Goal: Task Accomplishment & Management: Complete application form

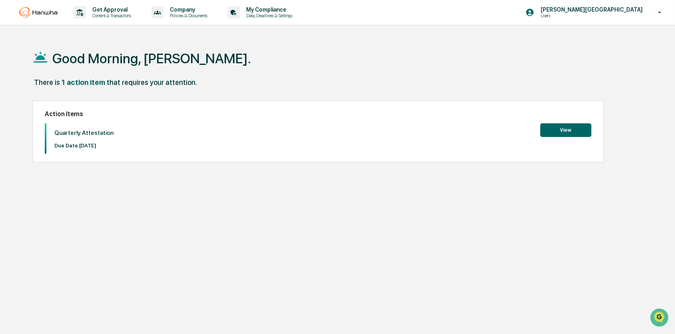
click at [572, 127] on button "View" at bounding box center [566, 130] width 51 height 14
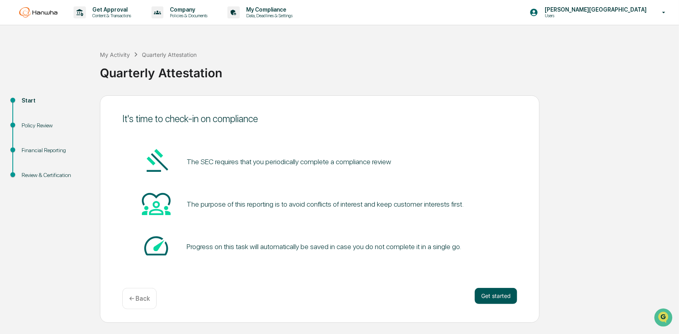
click at [496, 295] on button "Get started" at bounding box center [496, 296] width 42 height 16
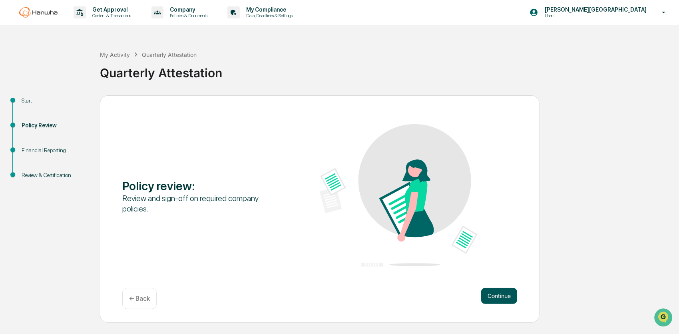
click at [494, 293] on button "Continue" at bounding box center [500, 296] width 36 height 16
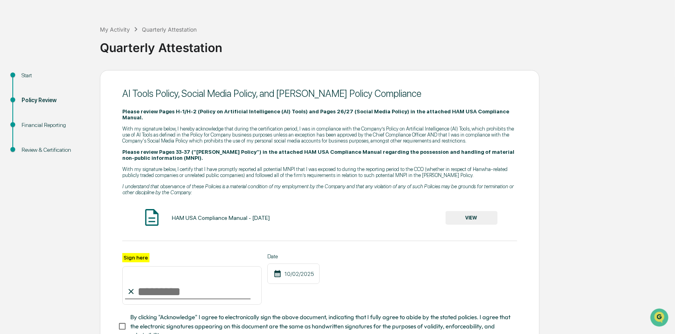
scroll to position [80, 0]
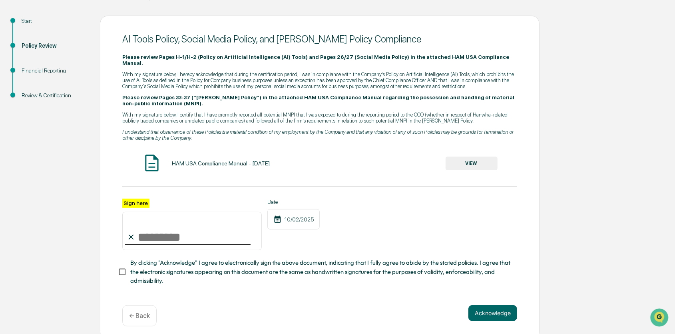
click at [145, 230] on input "Sign here" at bounding box center [192, 231] width 140 height 38
type input "**********"
click at [403, 216] on div "**********" at bounding box center [319, 224] width 395 height 52
click at [494, 307] on button "Acknowledge" at bounding box center [493, 313] width 49 height 16
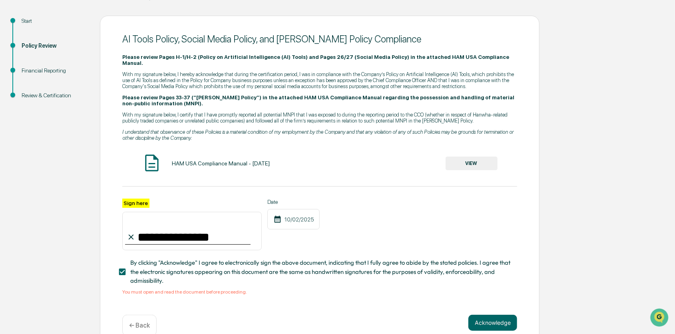
click at [481, 156] on button "VIEW" at bounding box center [472, 163] width 52 height 14
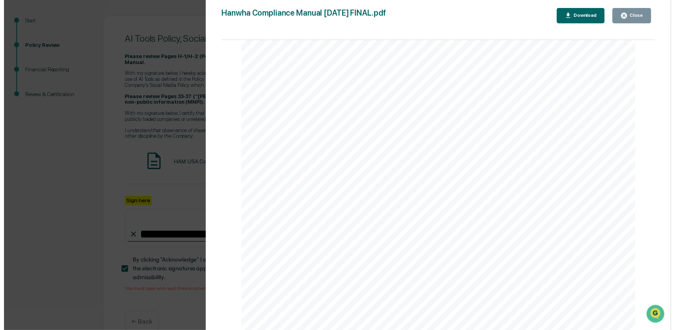
scroll to position [40964, 0]
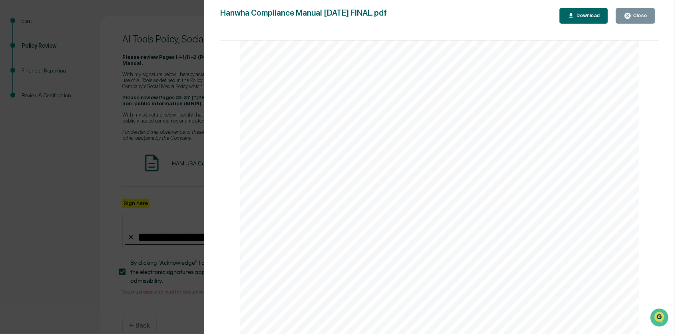
drag, startPoint x: 657, startPoint y: 92, endPoint x: 1, endPoint y: 17, distance: 661.0
click at [631, 9] on button "Close" at bounding box center [635, 16] width 39 height 16
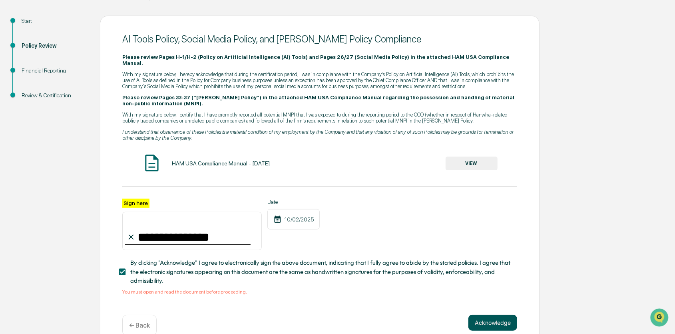
click at [487, 318] on button "Acknowledge" at bounding box center [493, 322] width 49 height 16
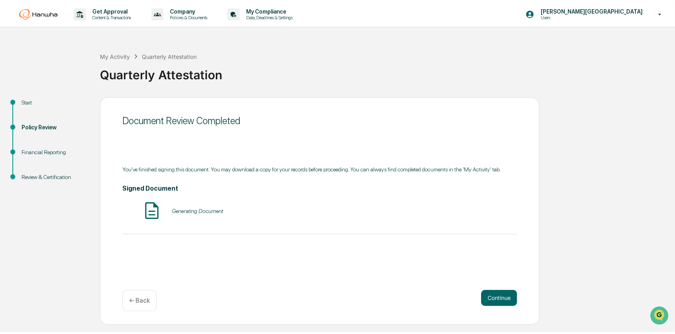
scroll to position [0, 0]
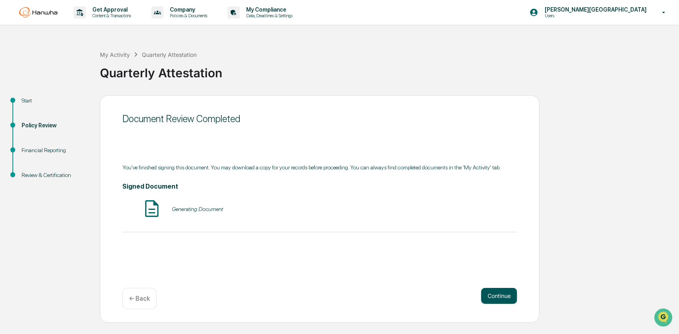
click at [498, 296] on button "Continue" at bounding box center [500, 296] width 36 height 16
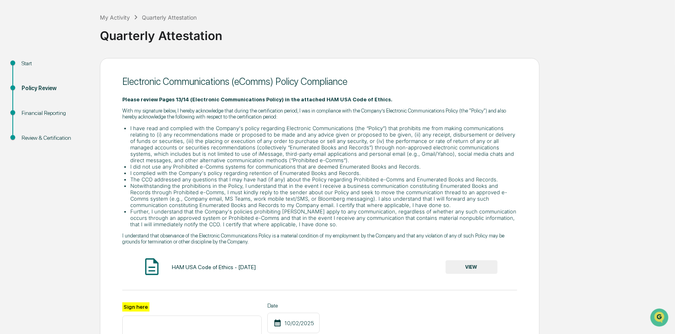
scroll to position [80, 0]
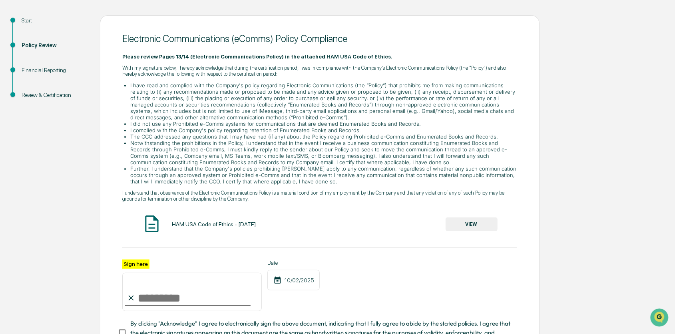
click at [167, 298] on input "Sign here" at bounding box center [192, 291] width 140 height 38
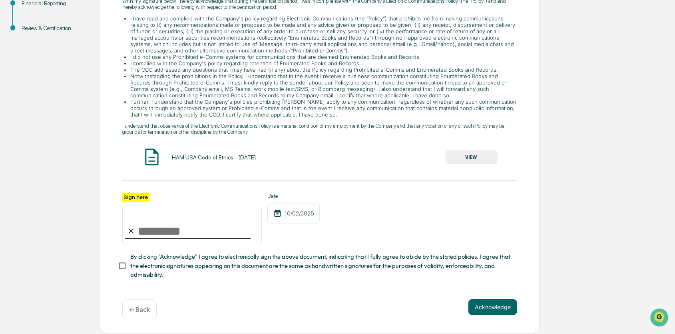
scroll to position [151, 0]
click at [170, 224] on input "Sign here" at bounding box center [192, 225] width 140 height 38
type input "**********"
click at [483, 158] on button "VIEW" at bounding box center [472, 157] width 52 height 14
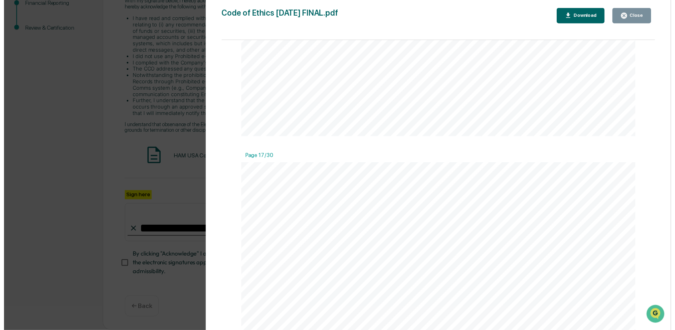
scroll to position [15987, 0]
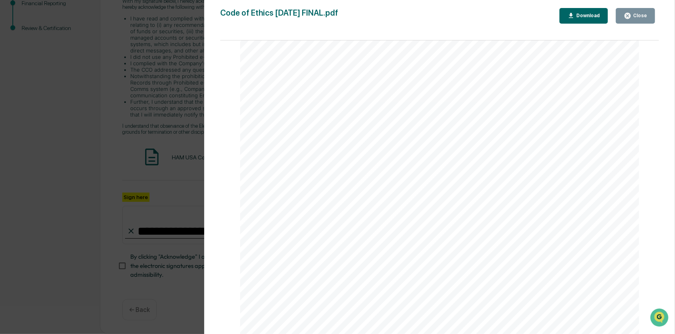
click at [621, 11] on button "Close" at bounding box center [635, 16] width 39 height 16
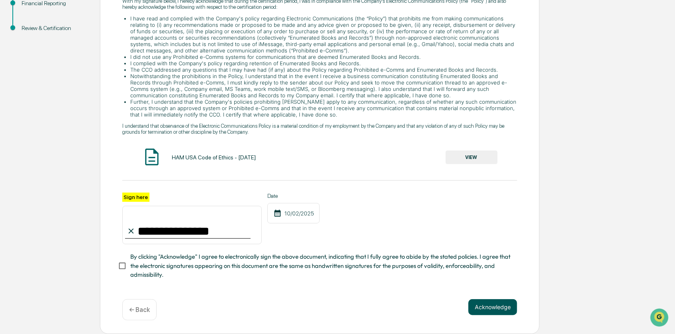
click at [498, 306] on button "Acknowledge" at bounding box center [493, 307] width 49 height 16
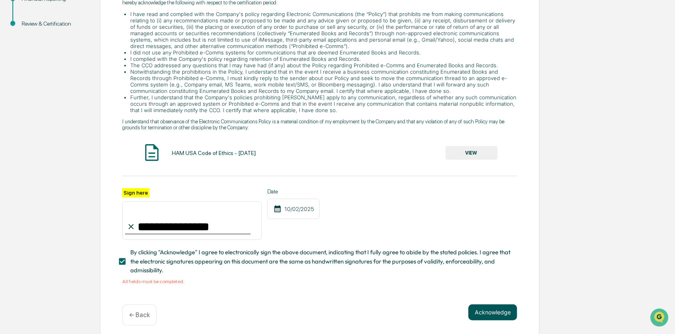
click at [495, 316] on button "Acknowledge" at bounding box center [493, 312] width 49 height 16
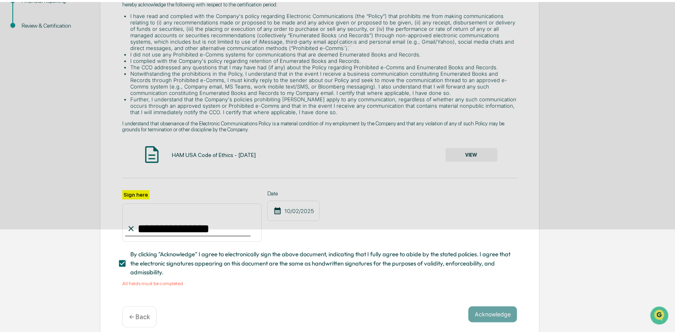
scroll to position [0, 0]
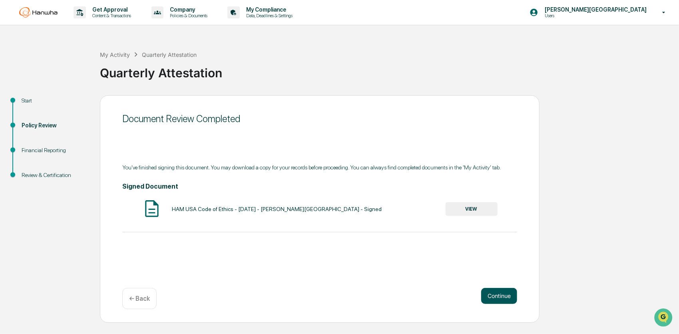
click at [505, 296] on button "Continue" at bounding box center [500, 296] width 36 height 16
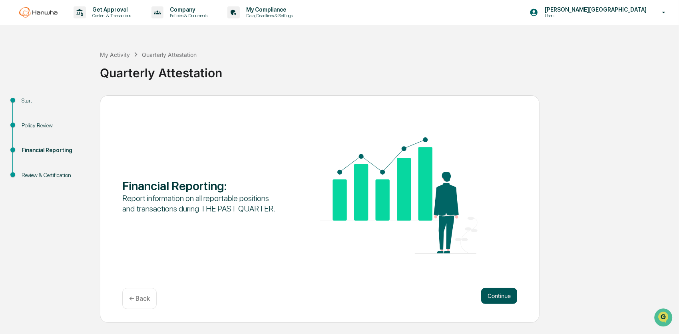
click at [516, 300] on button "Continue" at bounding box center [500, 296] width 36 height 16
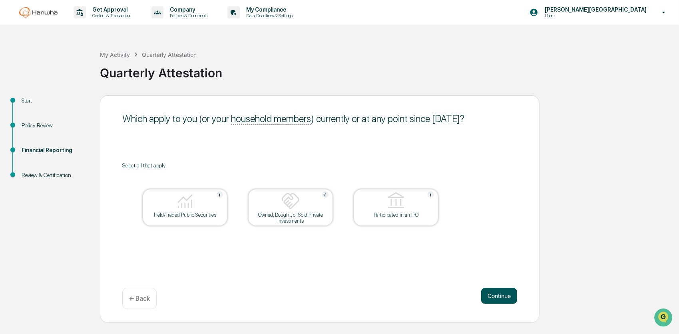
click at [506, 298] on button "Continue" at bounding box center [500, 296] width 36 height 16
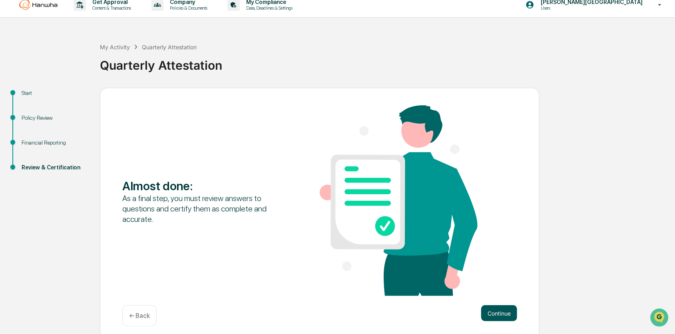
scroll to position [14, 0]
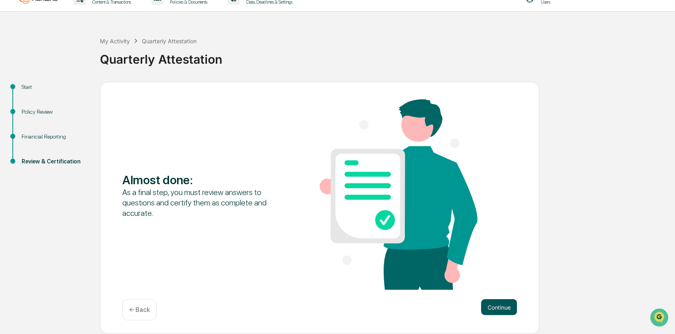
click at [502, 302] on button "Continue" at bounding box center [500, 307] width 36 height 16
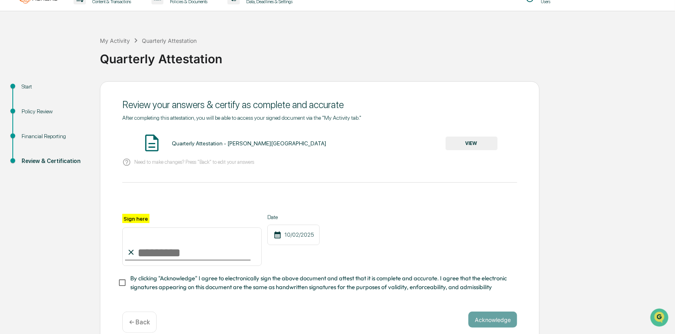
click at [485, 138] on button "VIEW" at bounding box center [472, 143] width 52 height 14
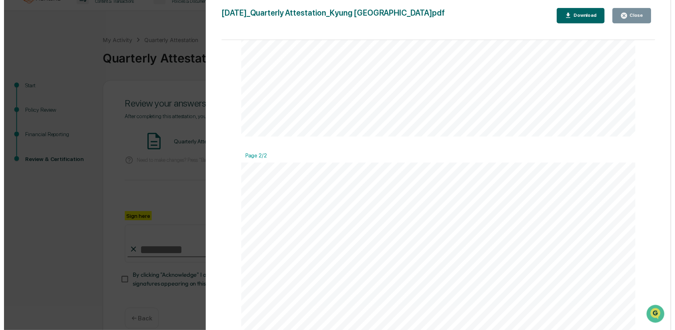
scroll to position [881, 0]
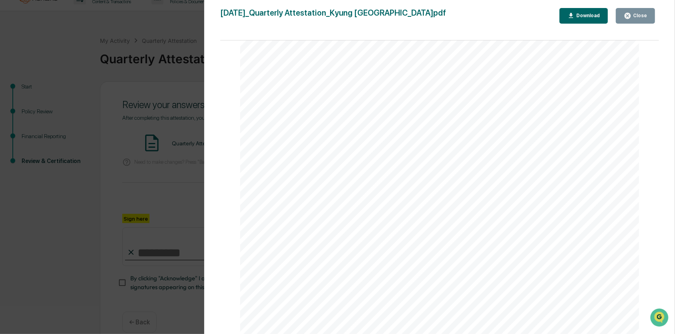
click at [637, 12] on div "Close" at bounding box center [635, 16] width 23 height 8
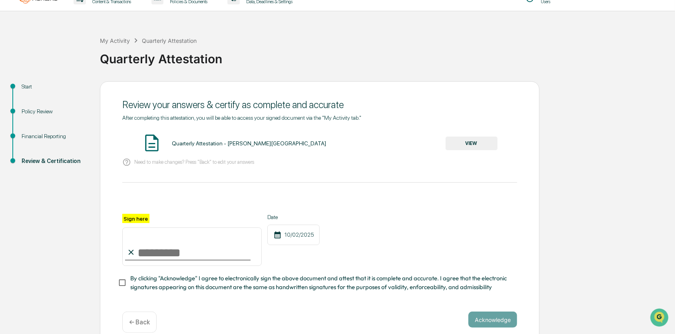
click at [174, 256] on input "Sign here" at bounding box center [192, 246] width 140 height 38
type input "**********"
click at [487, 319] on button "Acknowledge" at bounding box center [493, 319] width 49 height 16
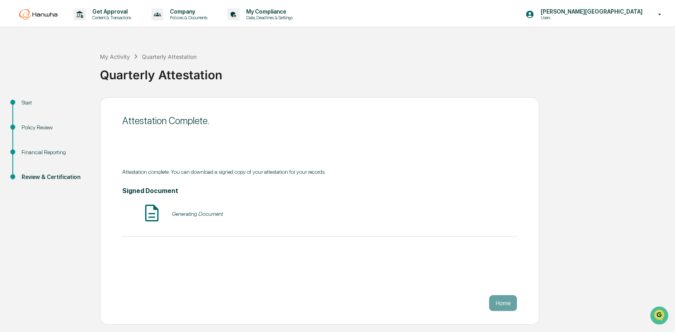
scroll to position [0, 0]
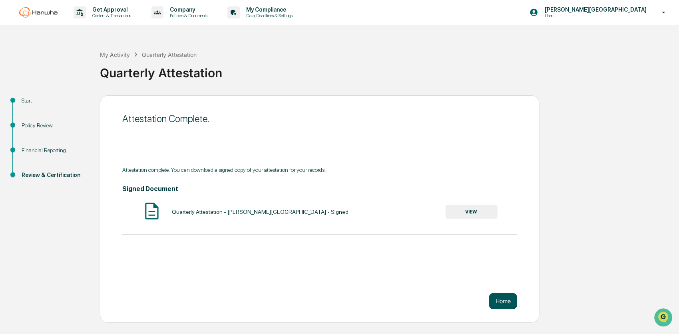
click at [510, 305] on button "Home" at bounding box center [504, 301] width 28 height 16
